Goal: Information Seeking & Learning: Find specific fact

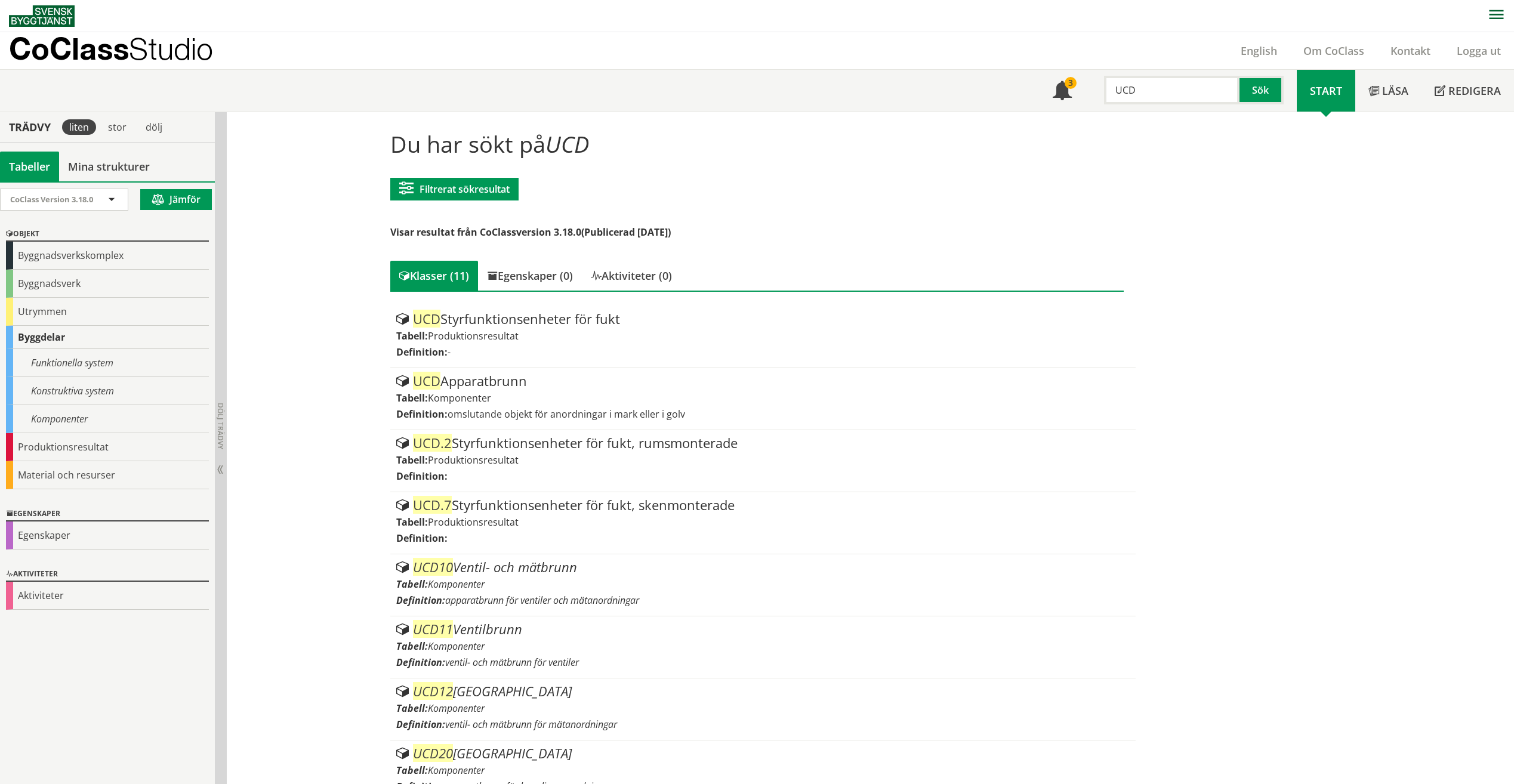
click at [1126, 91] on input "UCD" at bounding box center [1172, 89] width 135 height 29
drag, startPoint x: 1153, startPoint y: 91, endPoint x: 1084, endPoint y: 89, distance: 69.0
click at [1085, 89] on div "UCD Sök" at bounding box center [1191, 87] width 211 height 35
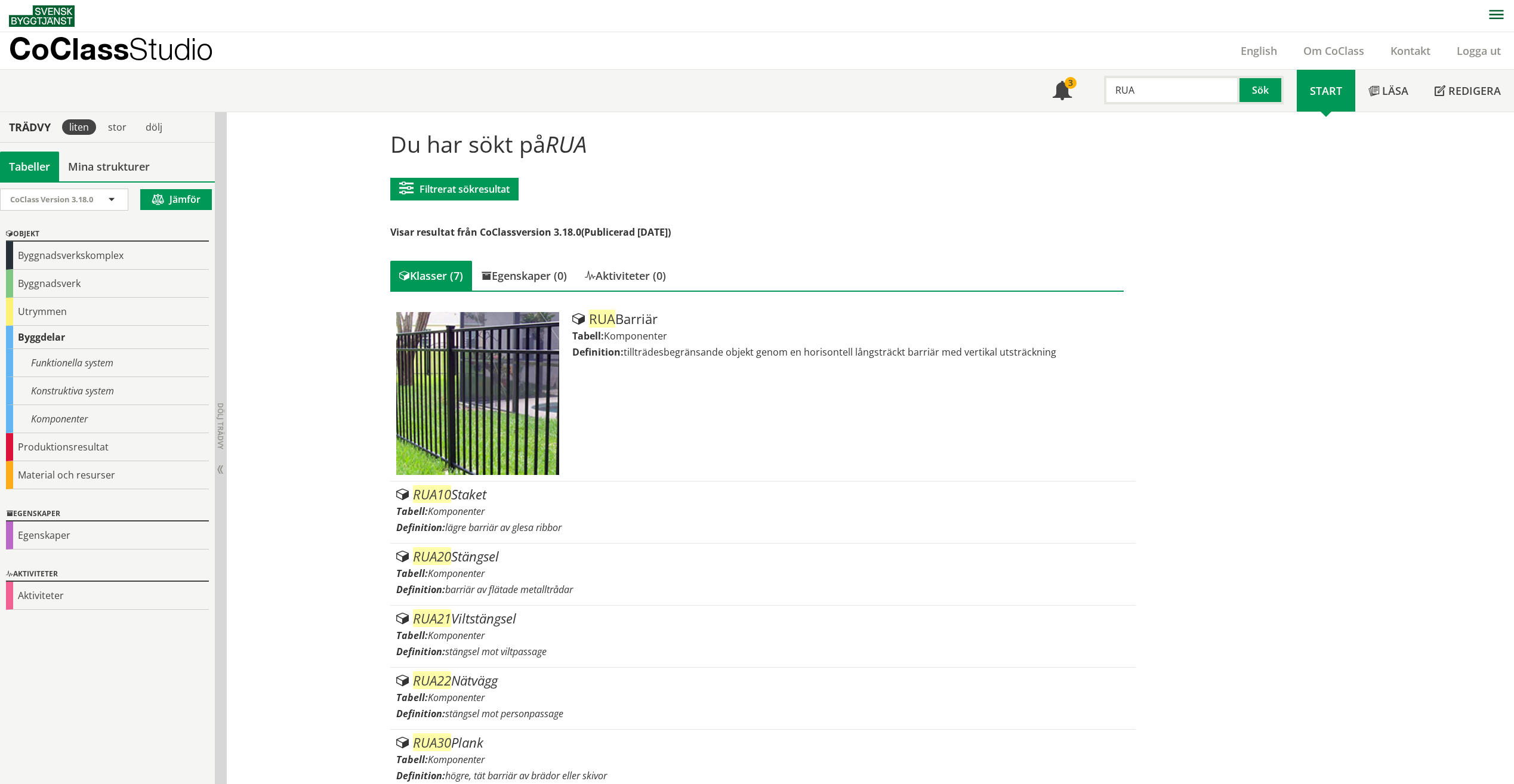
click at [1170, 93] on input "RUA" at bounding box center [1172, 89] width 135 height 29
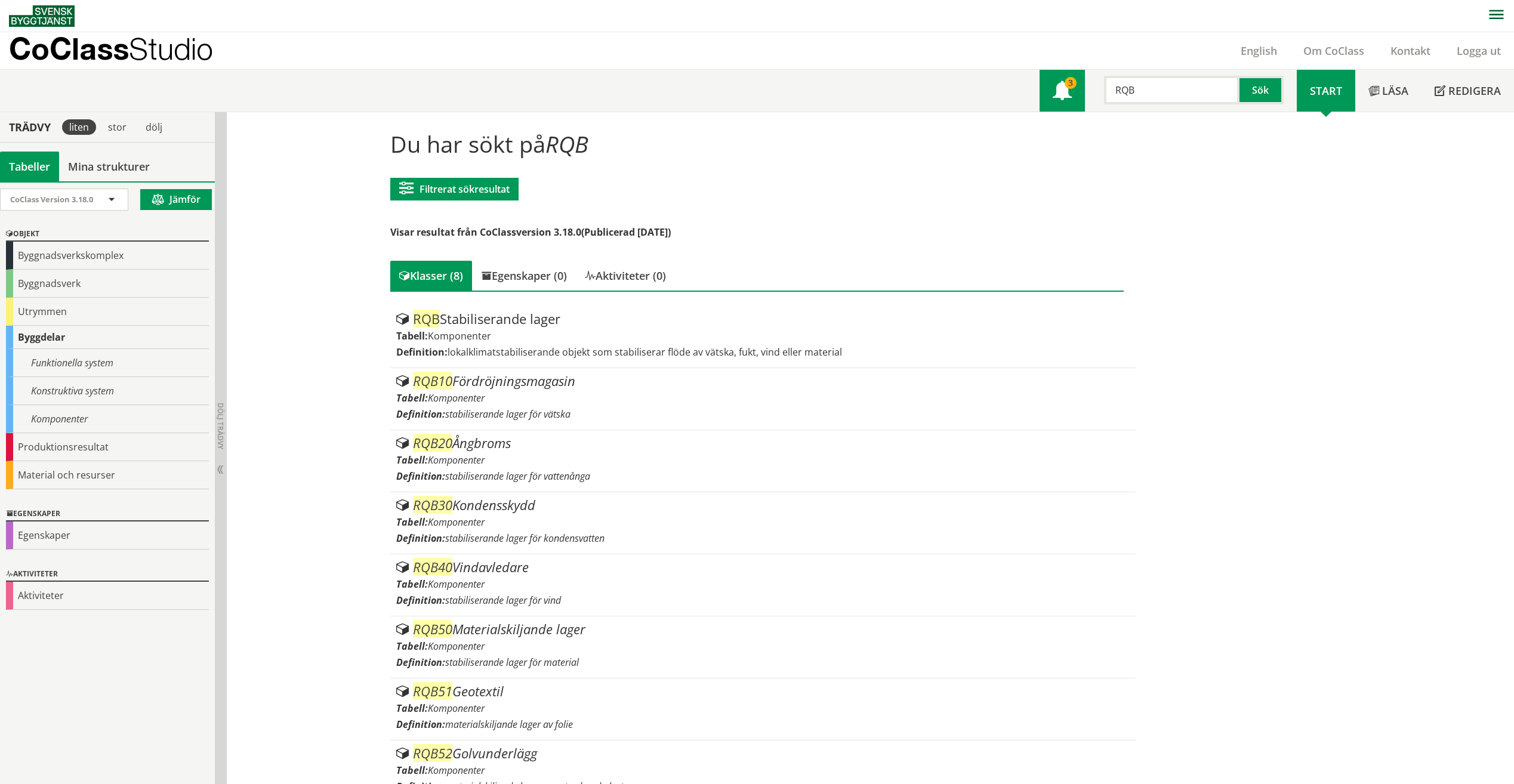
drag, startPoint x: 1188, startPoint y: 86, endPoint x: 1066, endPoint y: 88, distance: 122.0
click at [1066, 88] on div "Meny 3 RQB Sök" at bounding box center [1167, 91] width 257 height 42
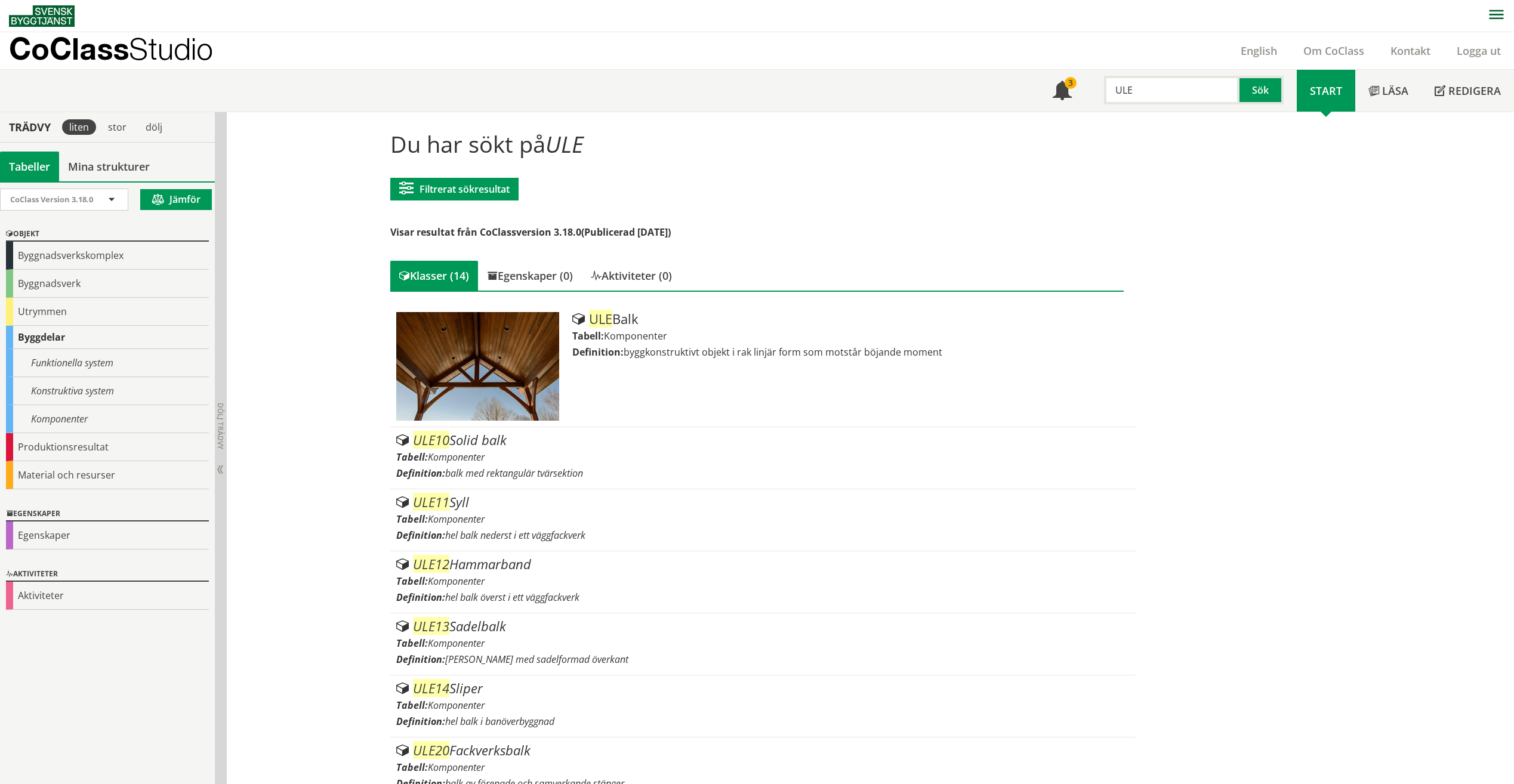
drag, startPoint x: 1091, startPoint y: 89, endPoint x: 1085, endPoint y: 87, distance: 6.3
click at [1085, 88] on div "ULE Sök" at bounding box center [1191, 87] width 211 height 35
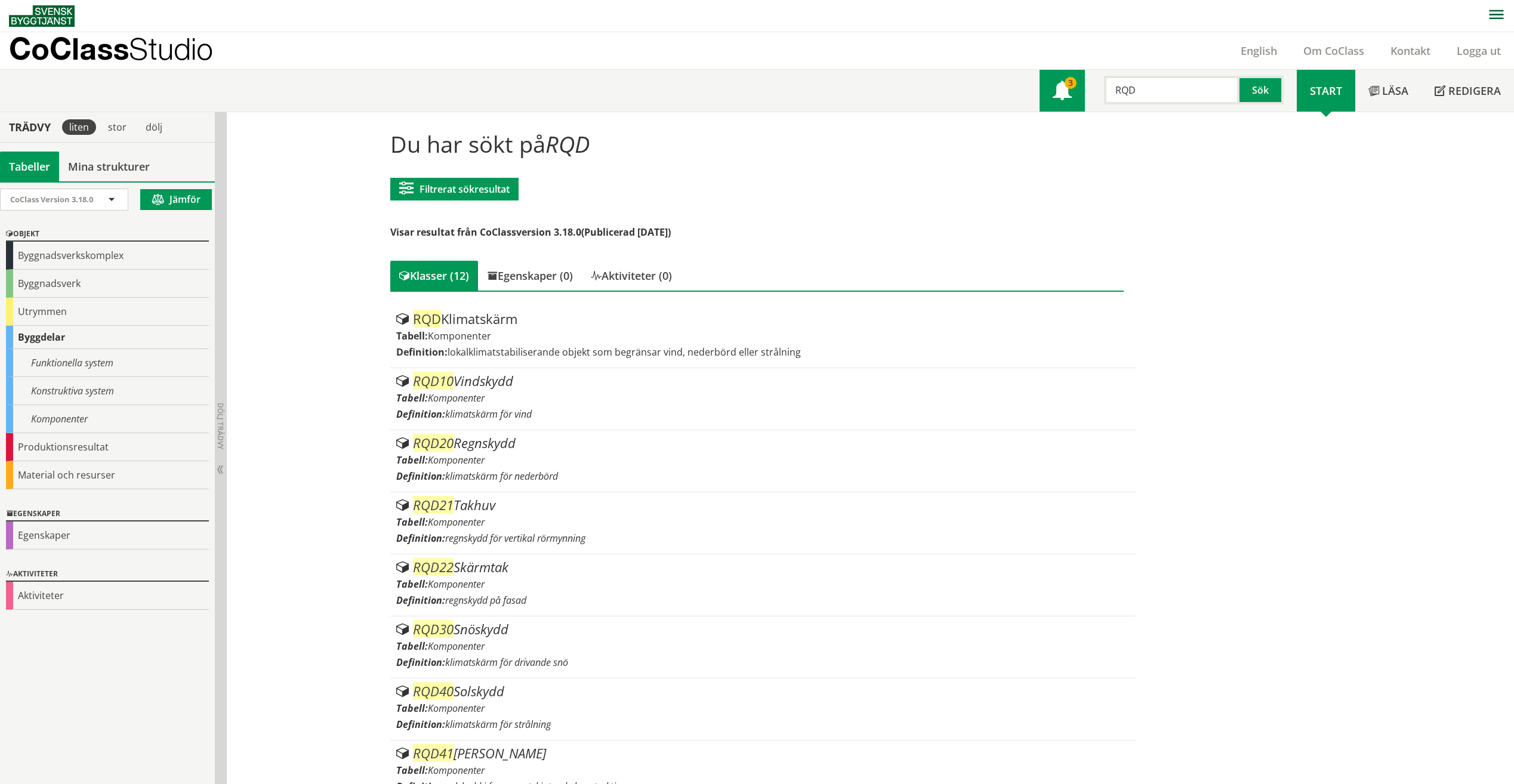
drag, startPoint x: 1183, startPoint y: 93, endPoint x: 1062, endPoint y: 89, distance: 121.1
click at [1062, 89] on div "Meny 3 RQD Sök" at bounding box center [1167, 91] width 257 height 42
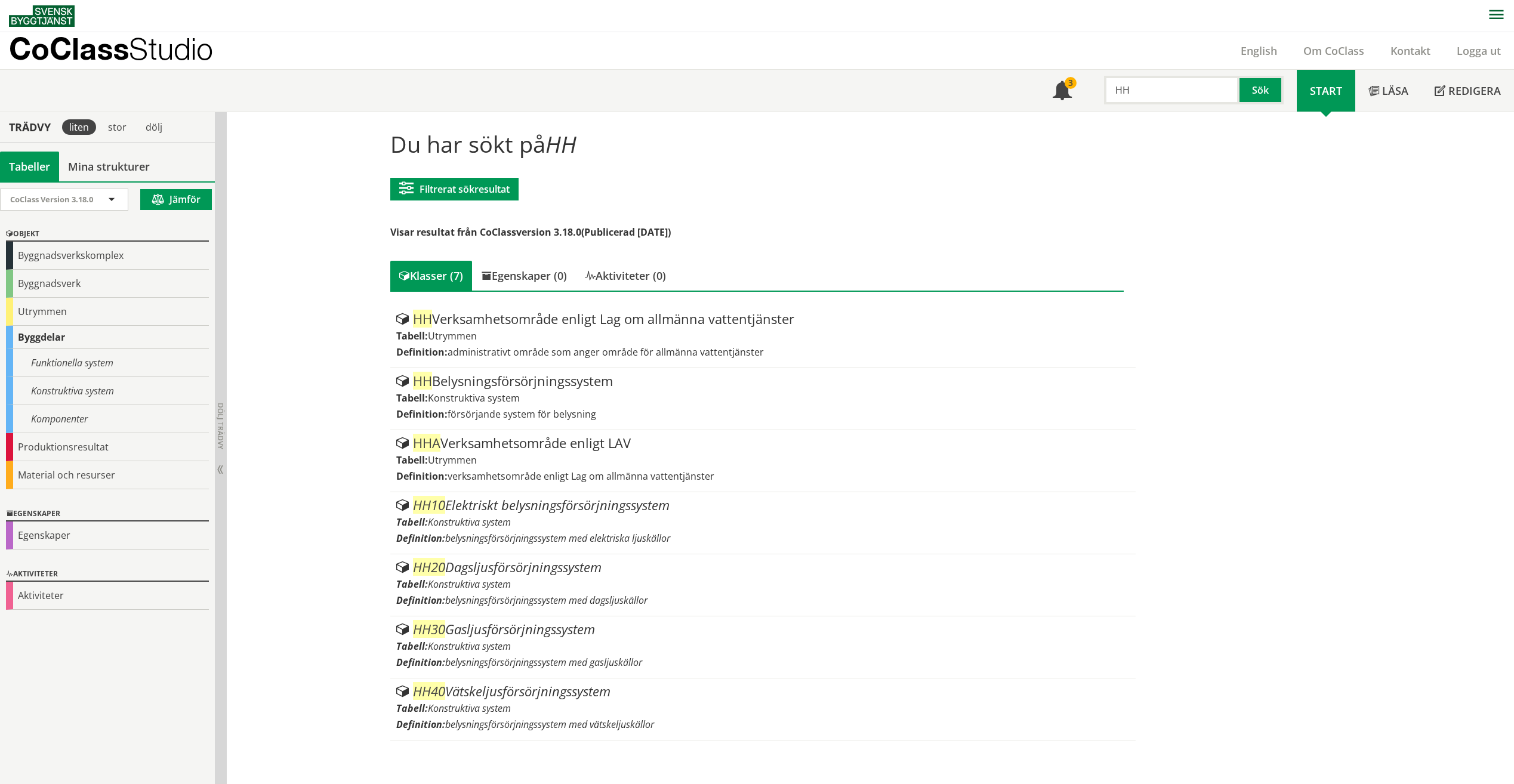
drag, startPoint x: 1164, startPoint y: 94, endPoint x: 1023, endPoint y: 88, distance: 141.1
click at [1023, 87] on div "Meny 3 HH Sök Start Läsa" at bounding box center [761, 91] width 1505 height 42
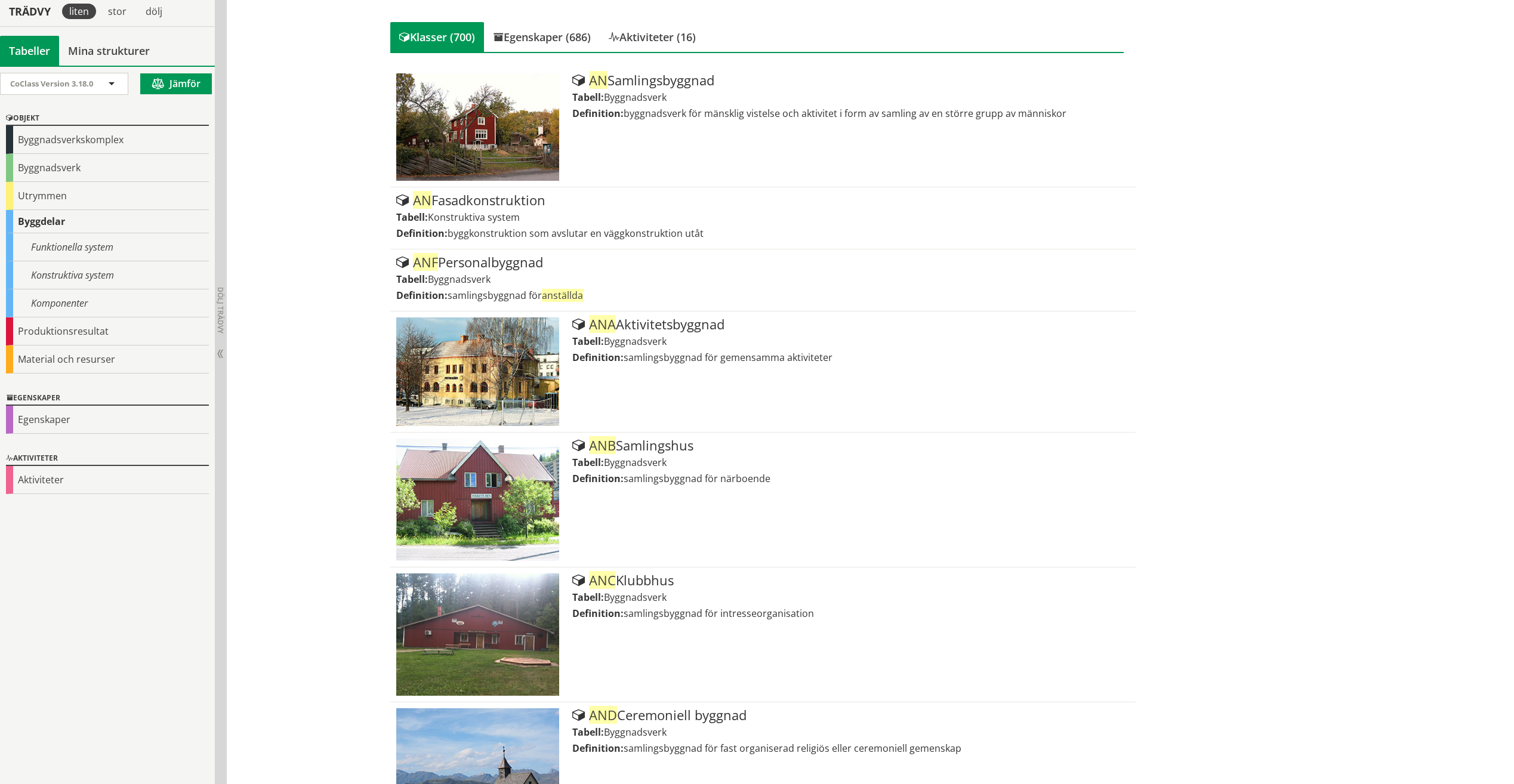
scroll to position [60, 0]
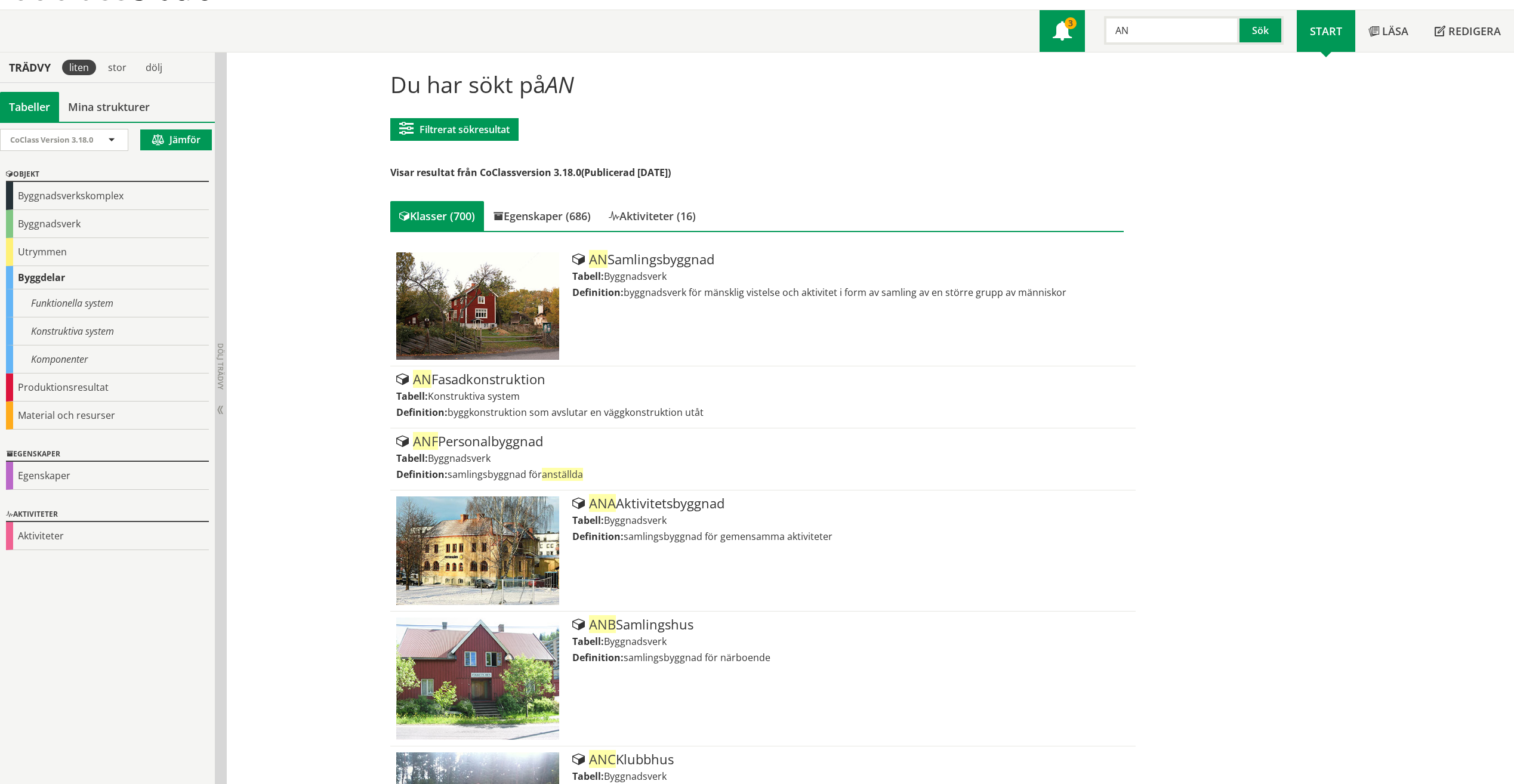
drag, startPoint x: 1168, startPoint y: 31, endPoint x: 1071, endPoint y: 28, distance: 97.0
click at [1071, 28] on div "Meny 3 AN Sök" at bounding box center [1167, 31] width 257 height 42
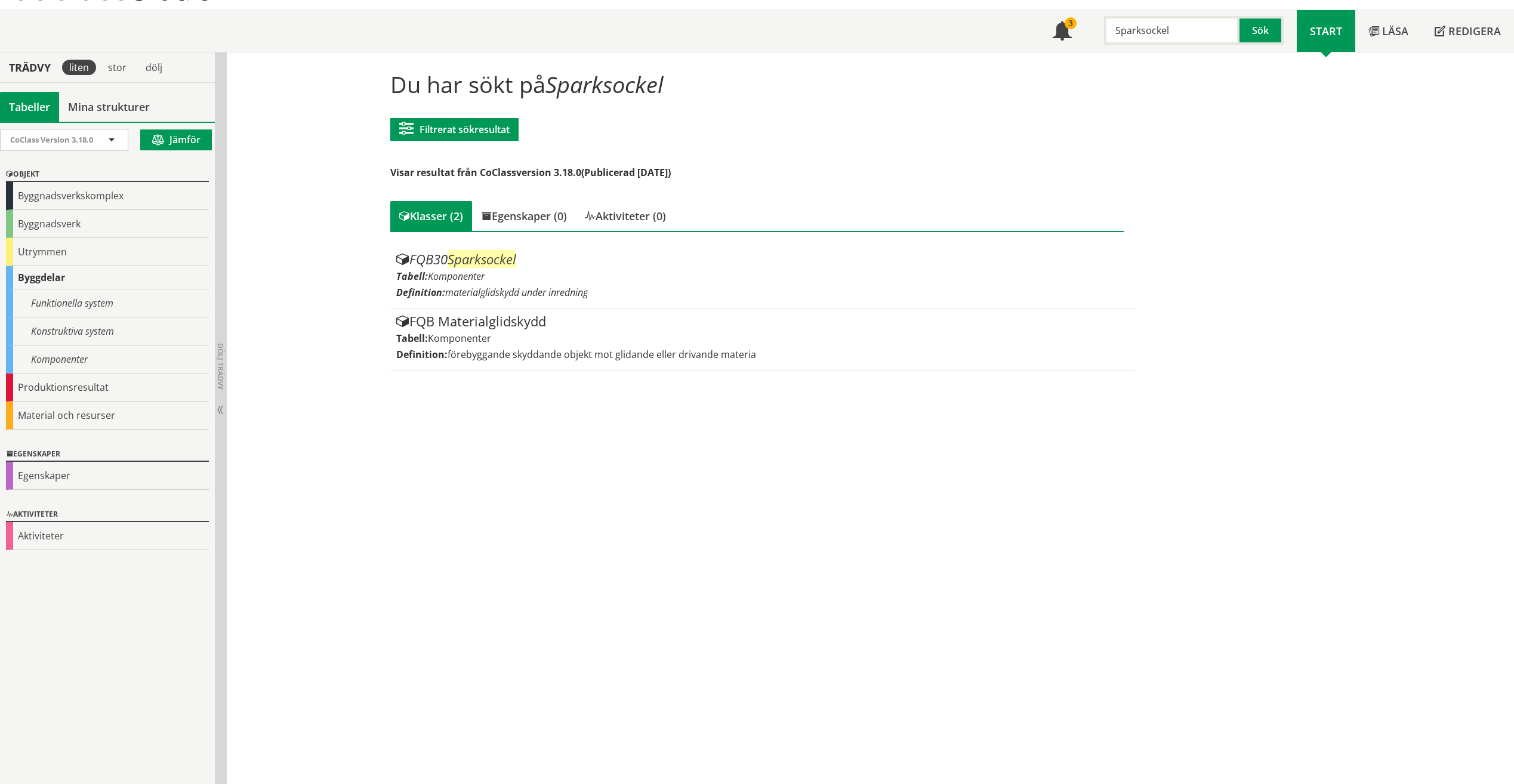
drag, startPoint x: 1164, startPoint y: 30, endPoint x: 1088, endPoint y: 29, distance: 76.0
click at [1088, 29] on div "Sparksockel Sök" at bounding box center [1191, 28] width 211 height 35
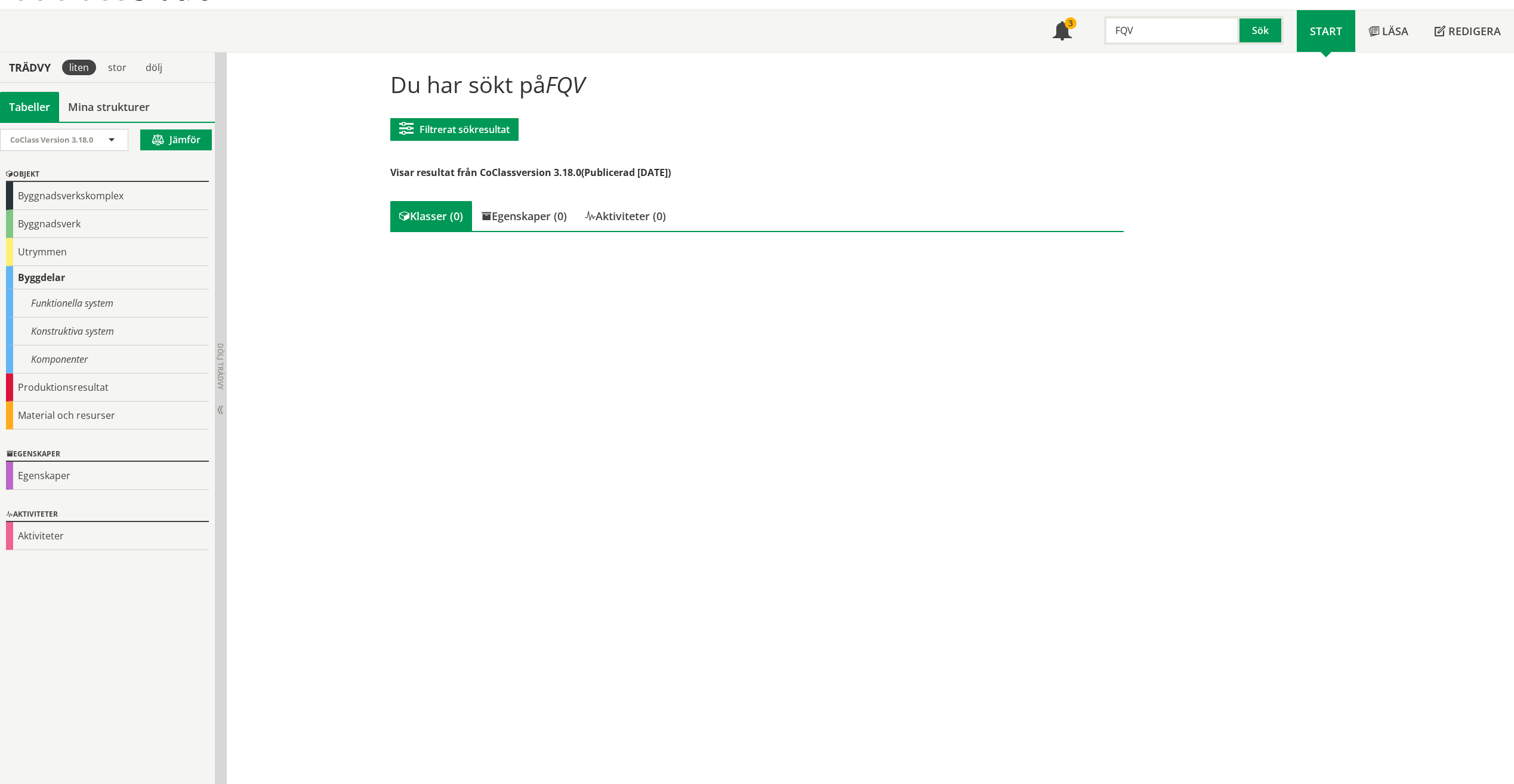
click at [1161, 25] on input "FQV" at bounding box center [1172, 30] width 135 height 29
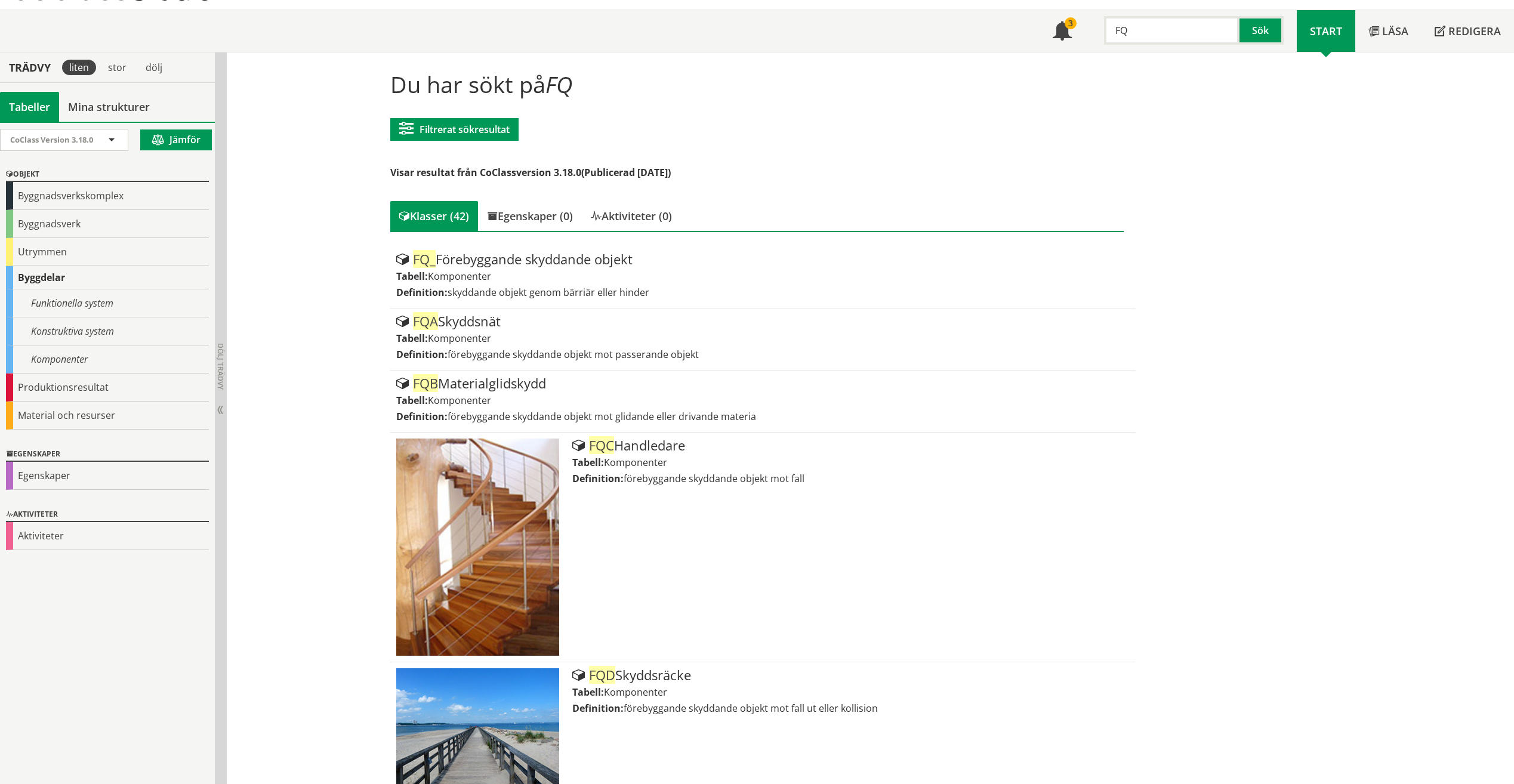
click at [1162, 26] on input "FQ" at bounding box center [1172, 30] width 135 height 29
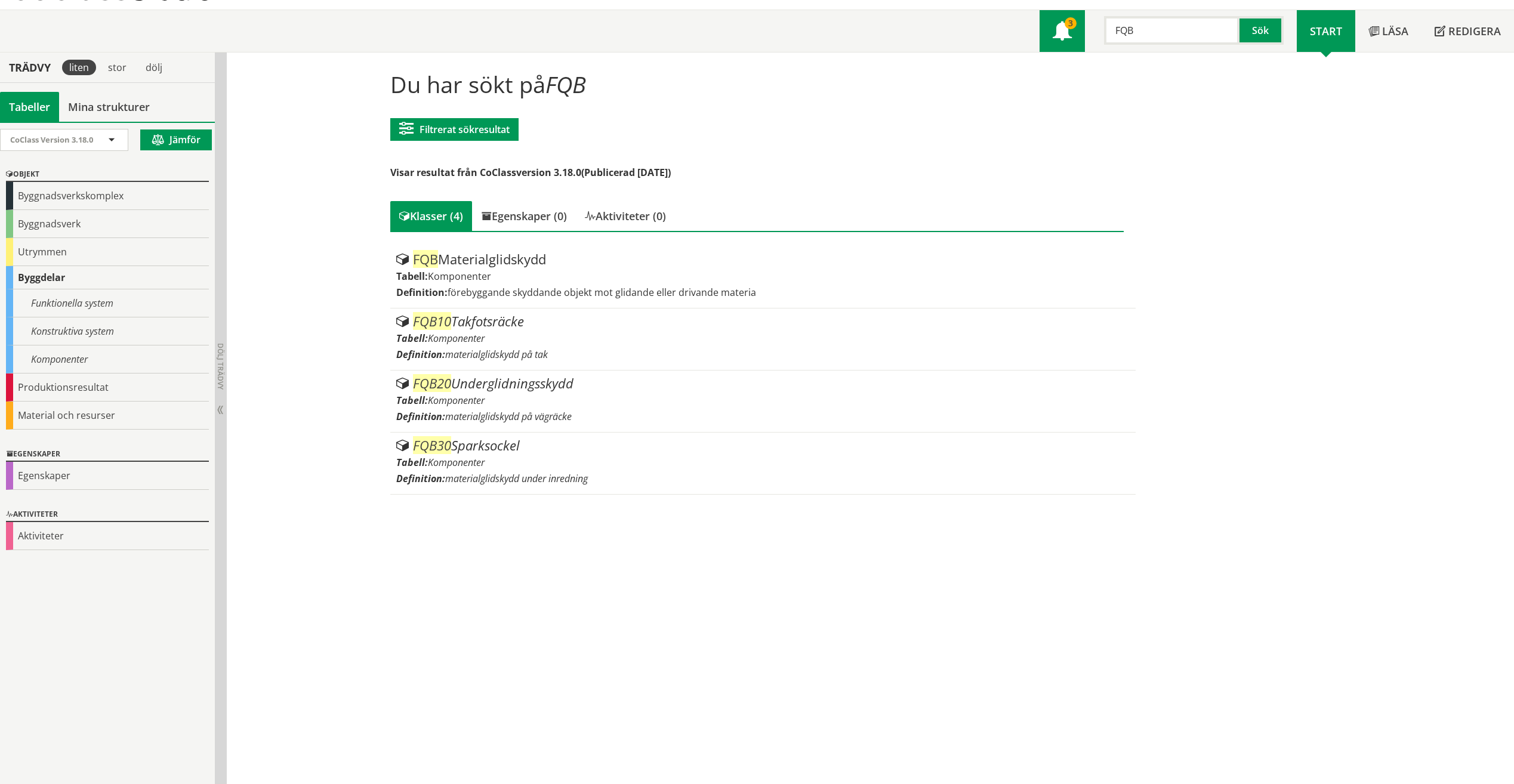
drag, startPoint x: 1147, startPoint y: 23, endPoint x: 1082, endPoint y: 20, distance: 65.1
click at [1081, 21] on div "Meny 3 FQB Sök" at bounding box center [1167, 31] width 257 height 42
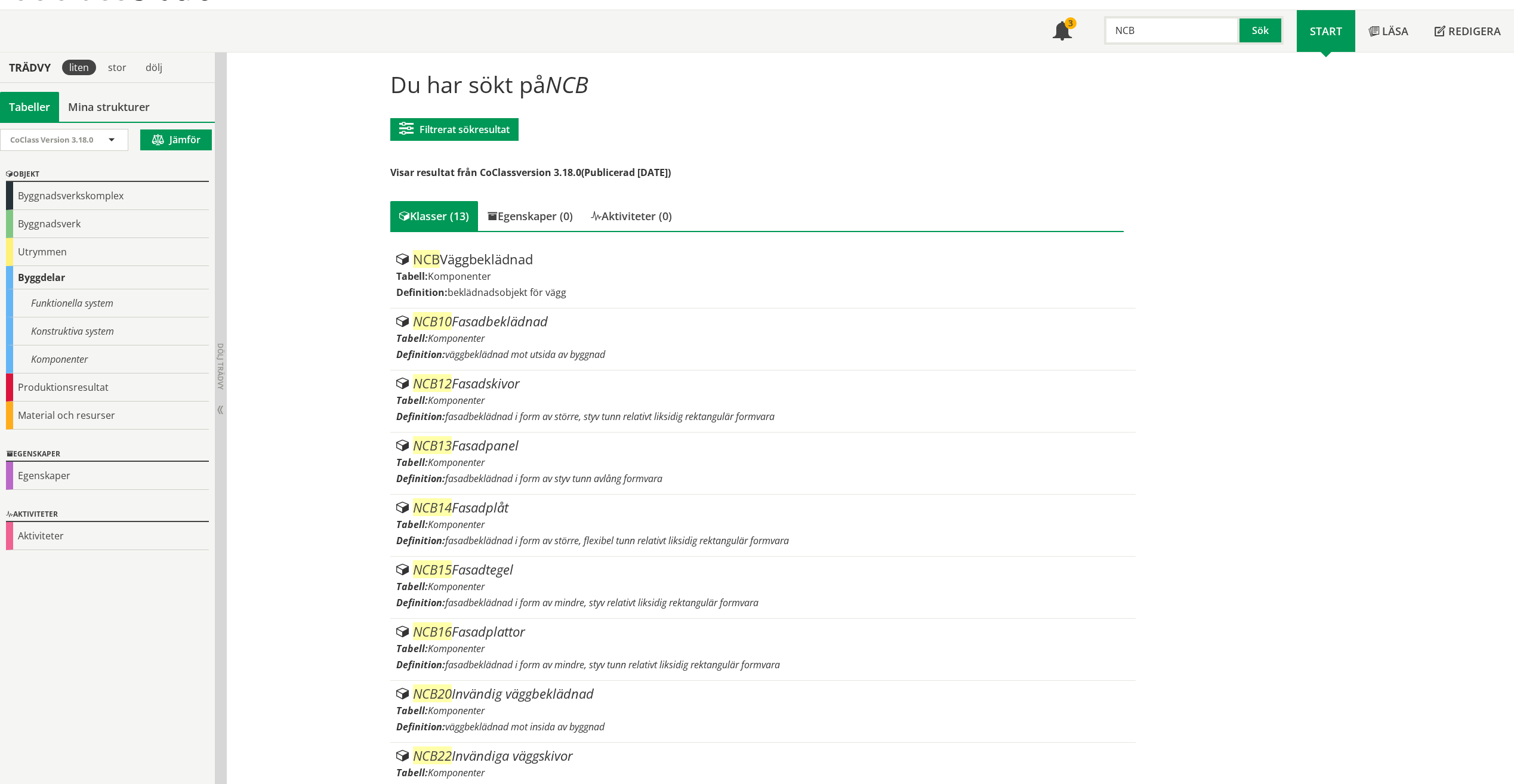
click at [1085, 31] on div "NCB Sök" at bounding box center [1191, 28] width 211 height 35
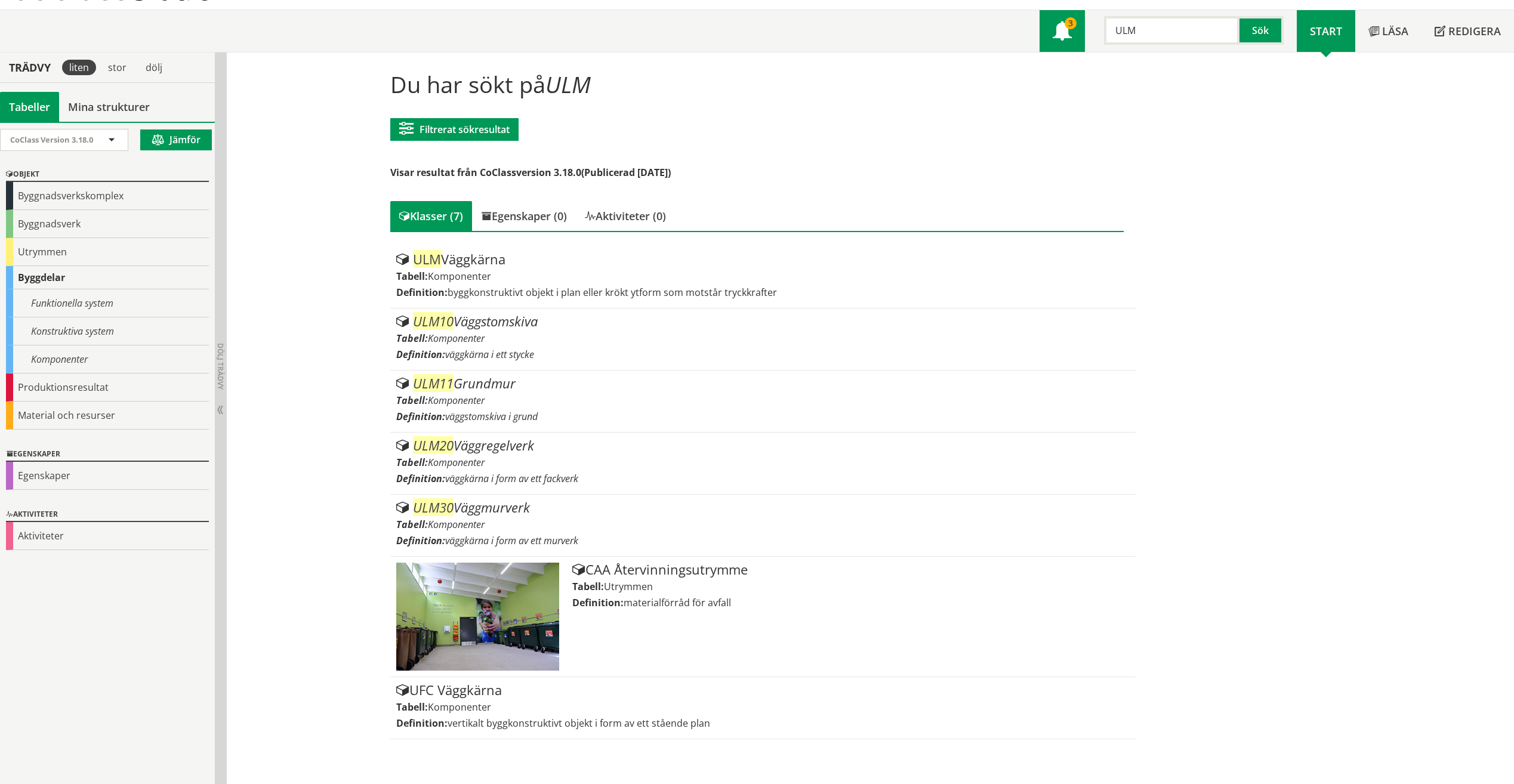
drag, startPoint x: 1139, startPoint y: 28, endPoint x: 1058, endPoint y: 19, distance: 81.5
click at [1056, 20] on div "Meny 3 ULM Sök" at bounding box center [1167, 31] width 257 height 42
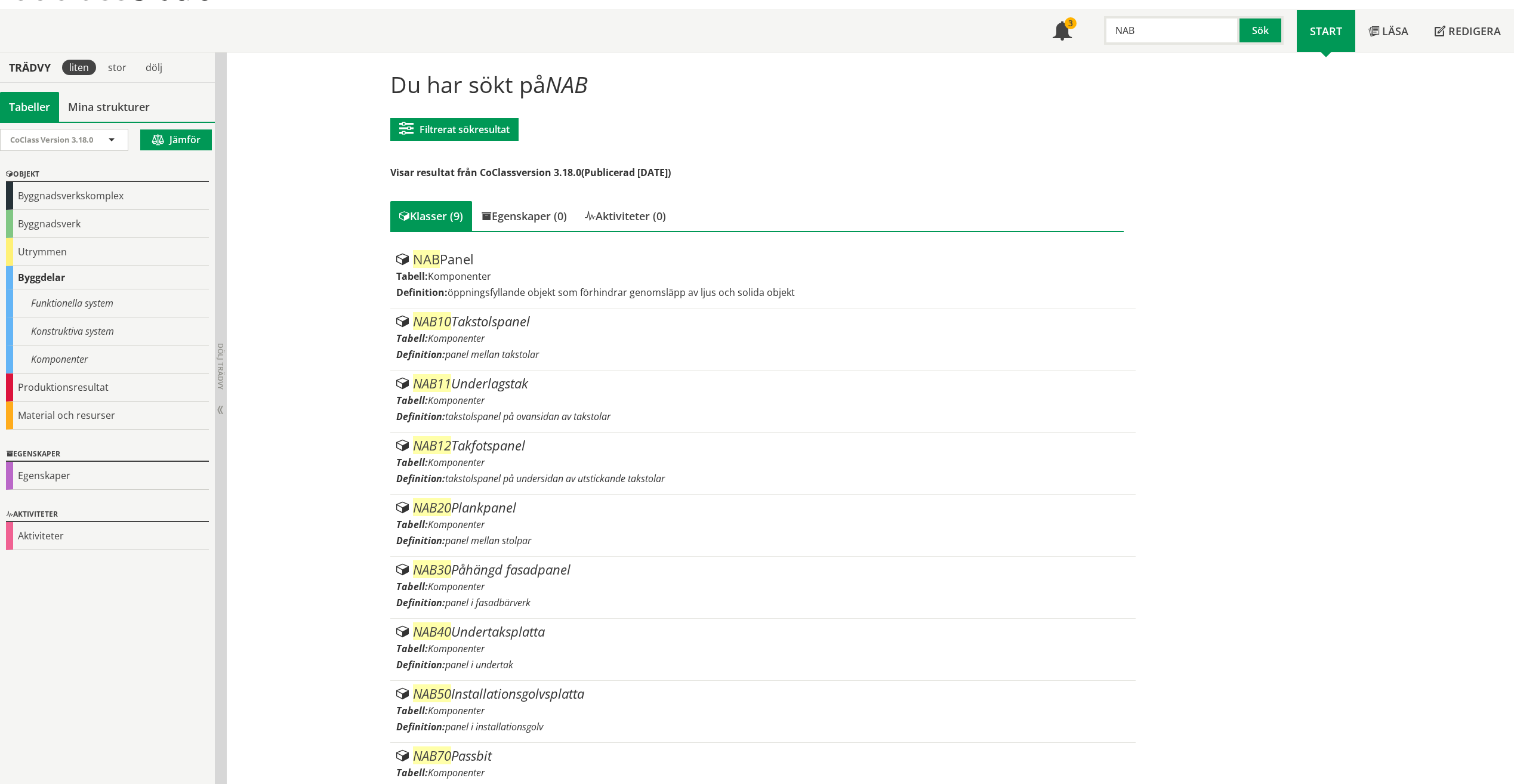
click at [1175, 23] on input "NAB" at bounding box center [1172, 30] width 135 height 29
drag, startPoint x: 1127, startPoint y: 26, endPoint x: 1108, endPoint y: 29, distance: 19.2
click at [1108, 29] on input "NAB" at bounding box center [1172, 30] width 135 height 29
type input "B"
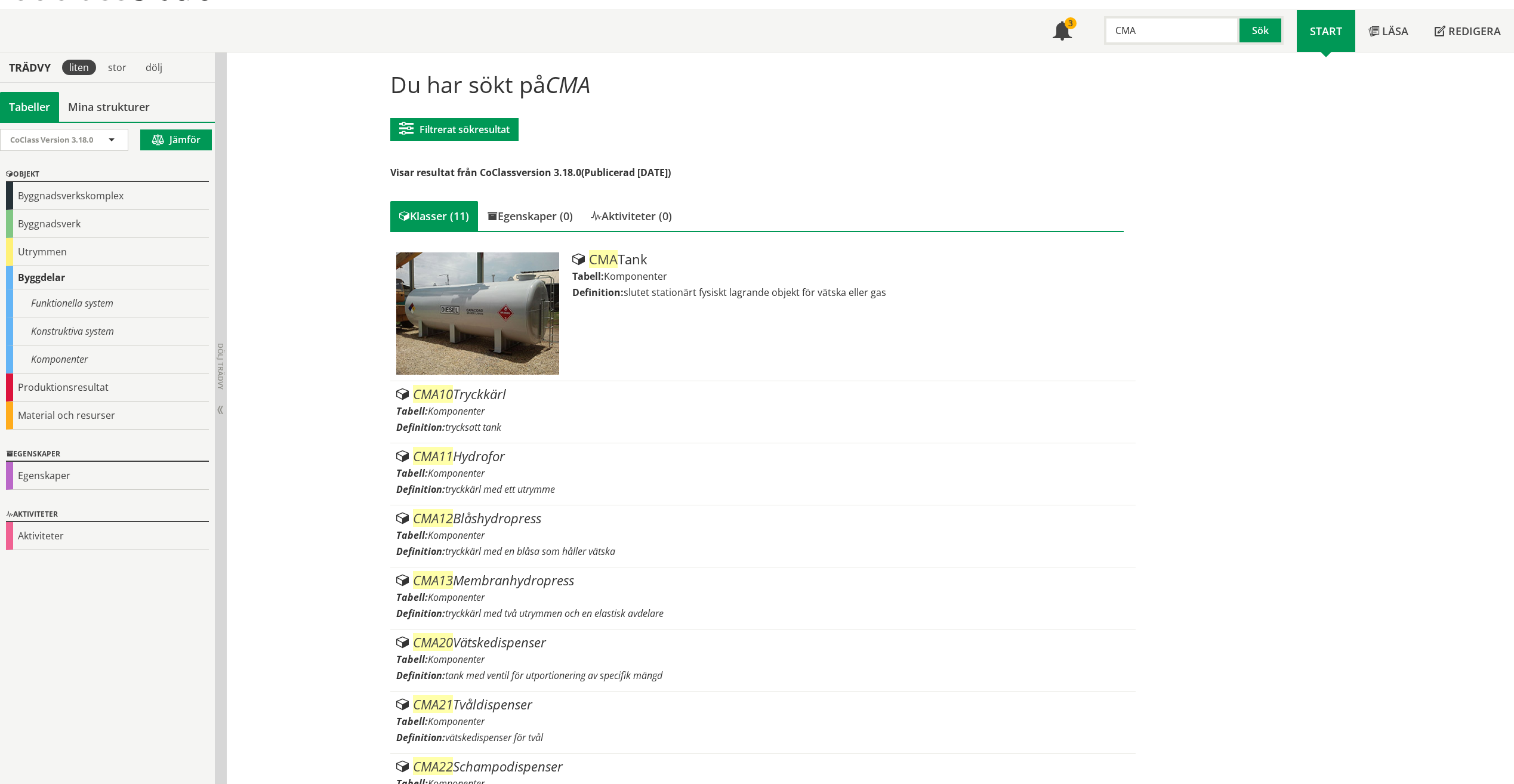
drag, startPoint x: 1173, startPoint y: 29, endPoint x: 1091, endPoint y: 17, distance: 82.9
click at [1091, 18] on div "CMA Sök" at bounding box center [1191, 28] width 211 height 35
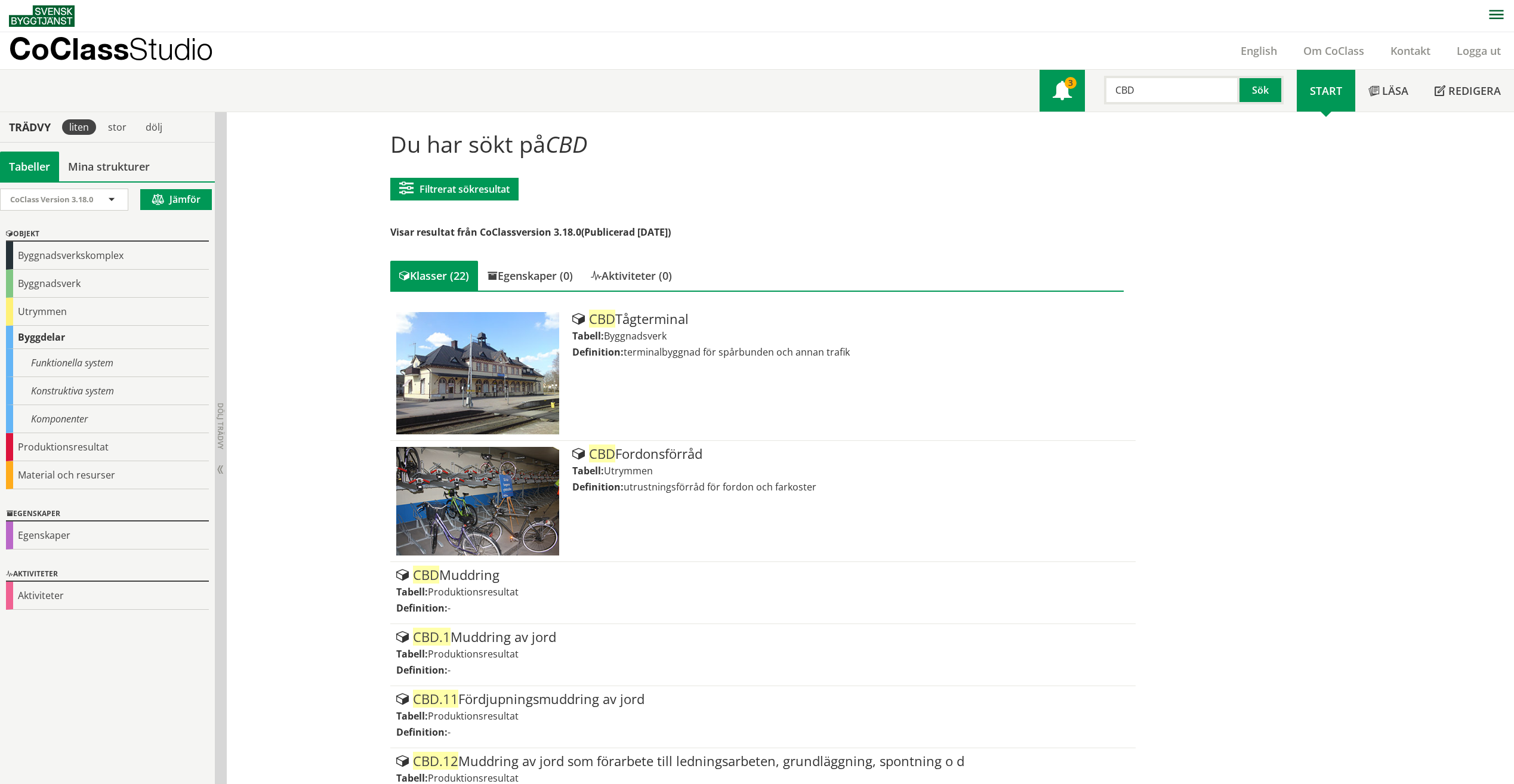
drag, startPoint x: 1139, startPoint y: 93, endPoint x: 1080, endPoint y: 81, distance: 60.2
click at [1081, 82] on div "Meny 3 CBD Sök" at bounding box center [1167, 91] width 257 height 42
type input "EBA"
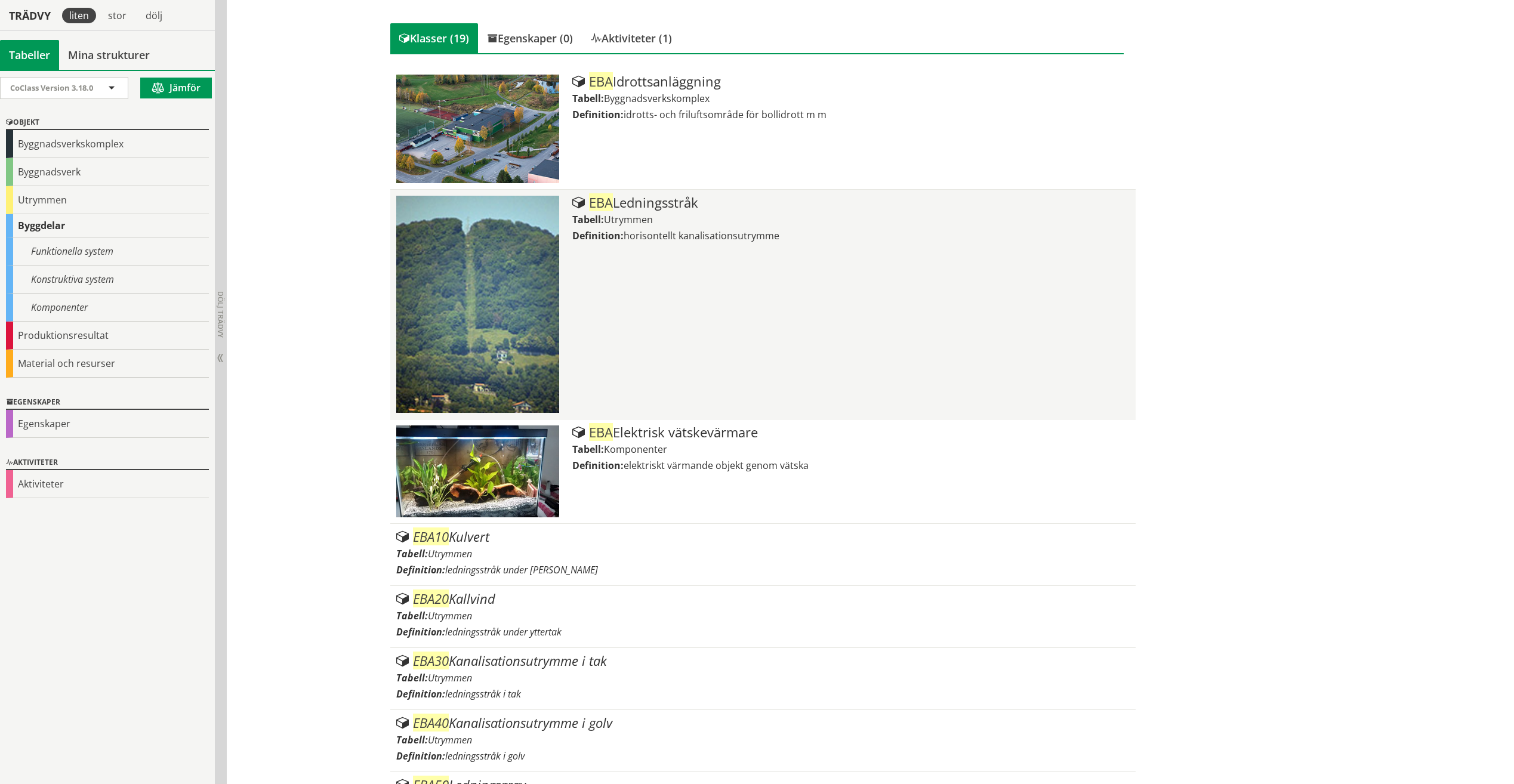
scroll to position [238, 0]
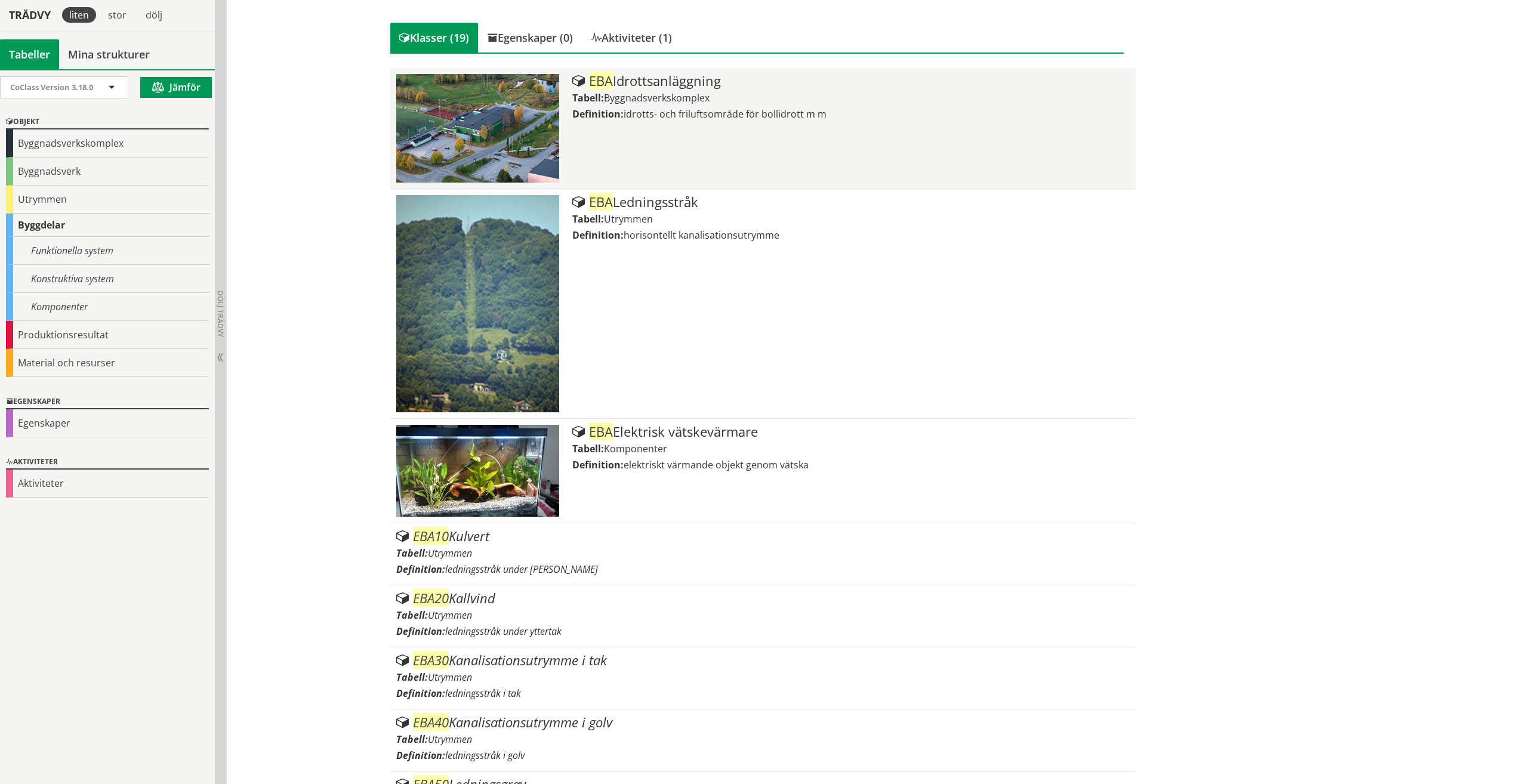
click at [664, 144] on div "EBA Idrottsanläggning Tabell: Byggnadsverkskomplex Definition: idrotts- och fri…" at bounding box center [850, 127] width 557 height 108
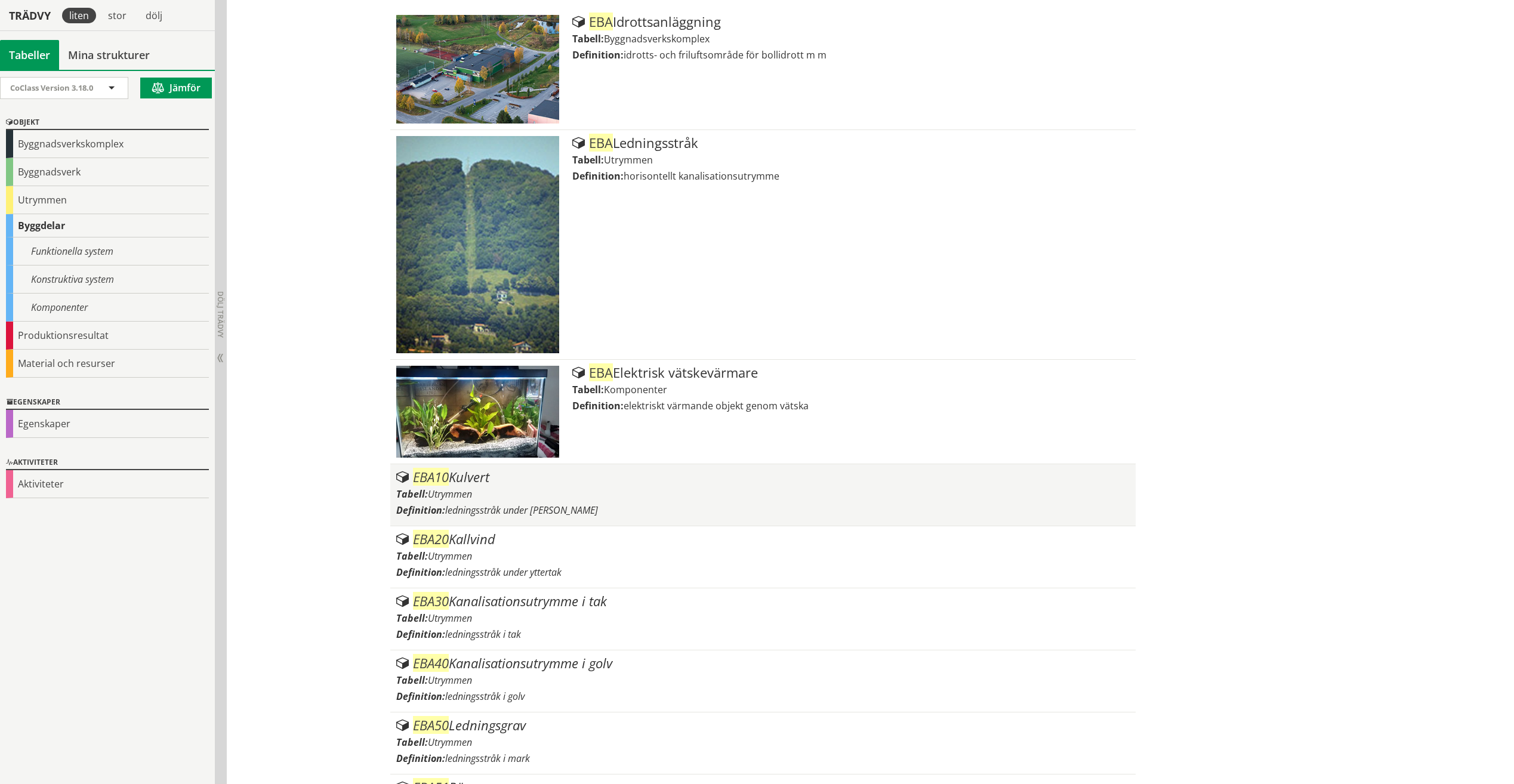
scroll to position [298, 0]
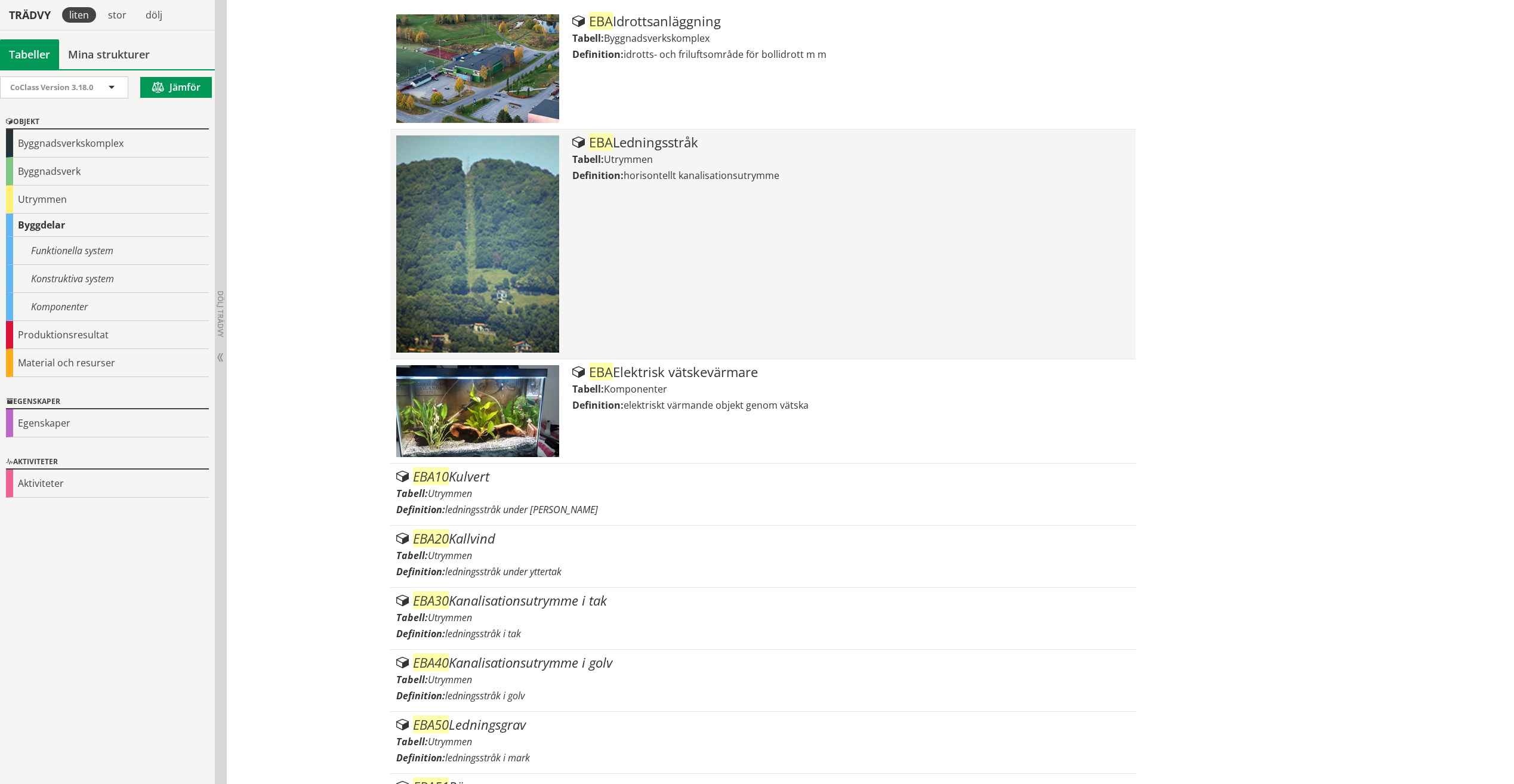
drag, startPoint x: 692, startPoint y: 179, endPoint x: 578, endPoint y: 214, distance: 119.3
click at [578, 214] on div "EBA Ledningsstråk Tabell: Utrymmen Definition: horisontellt kanalisationsutrymme" at bounding box center [850, 243] width 557 height 217
